Goal: Check status: Check status

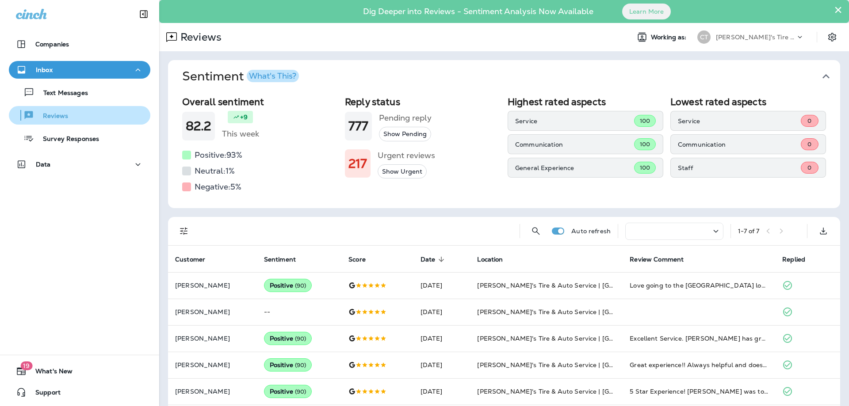
click at [54, 118] on p "Reviews" at bounding box center [51, 116] width 34 height 8
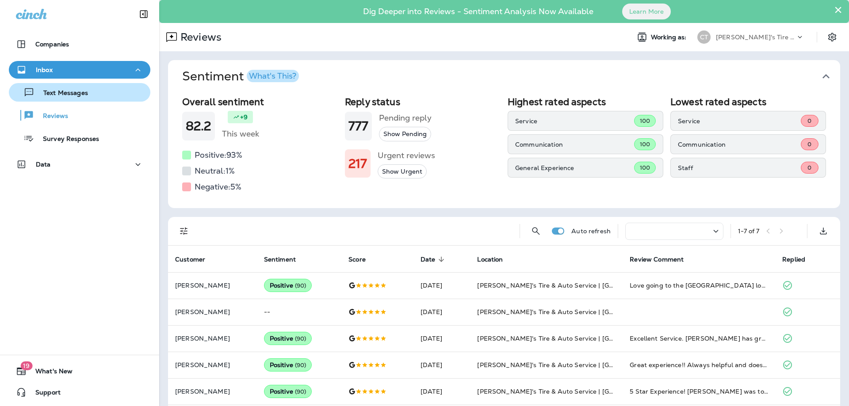
click at [58, 85] on button "Text Messages" at bounding box center [80, 92] width 142 height 19
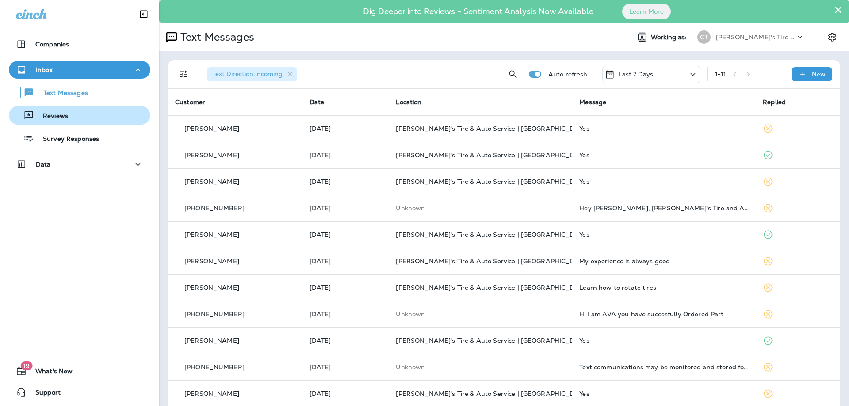
click at [49, 115] on p "Reviews" at bounding box center [51, 116] width 34 height 8
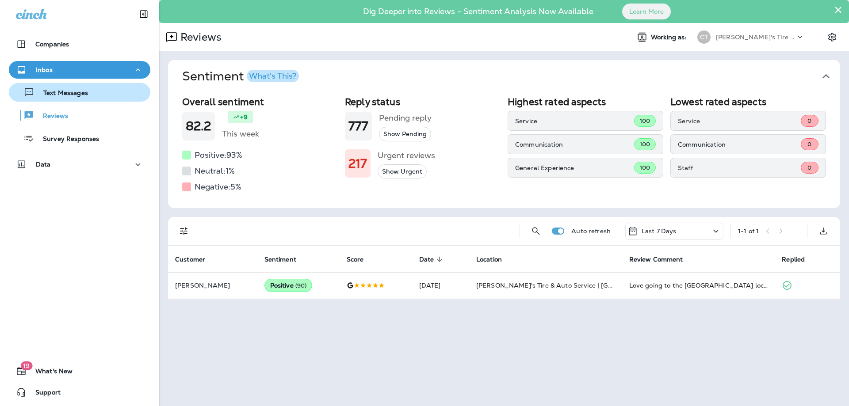
click at [67, 94] on p "Text Messages" at bounding box center [61, 93] width 54 height 8
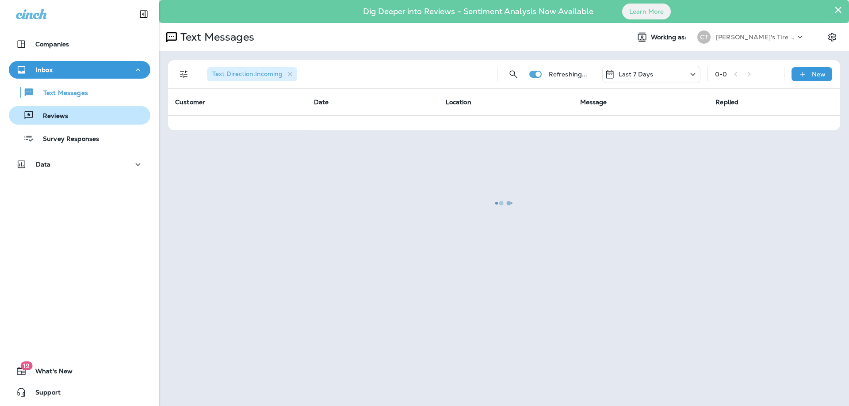
drag, startPoint x: 56, startPoint y: 114, endPoint x: 77, endPoint y: 124, distance: 23.3
click at [57, 114] on p "Reviews" at bounding box center [51, 116] width 34 height 8
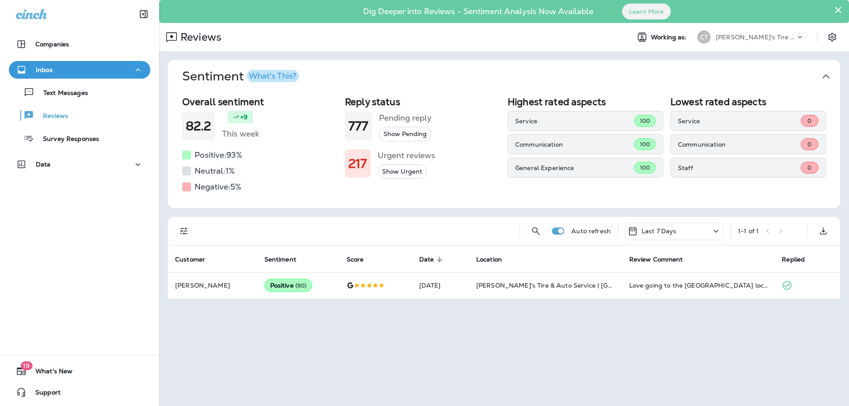
click at [717, 234] on icon at bounding box center [716, 231] width 11 height 11
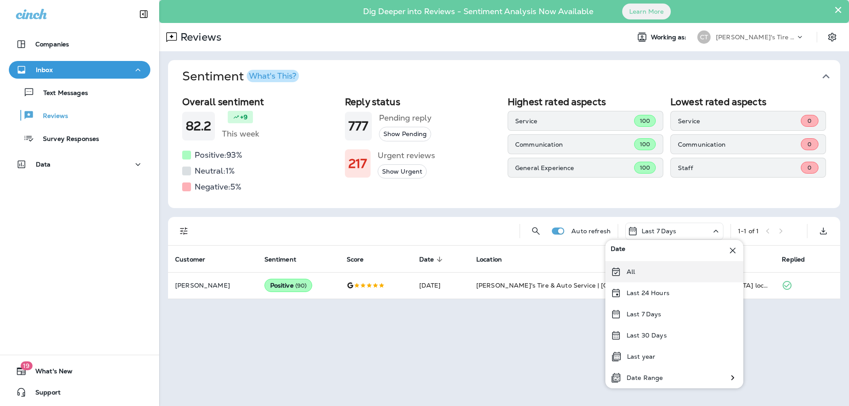
click at [655, 274] on div "All" at bounding box center [674, 271] width 138 height 21
